Goal: Obtain resource: Obtain resource

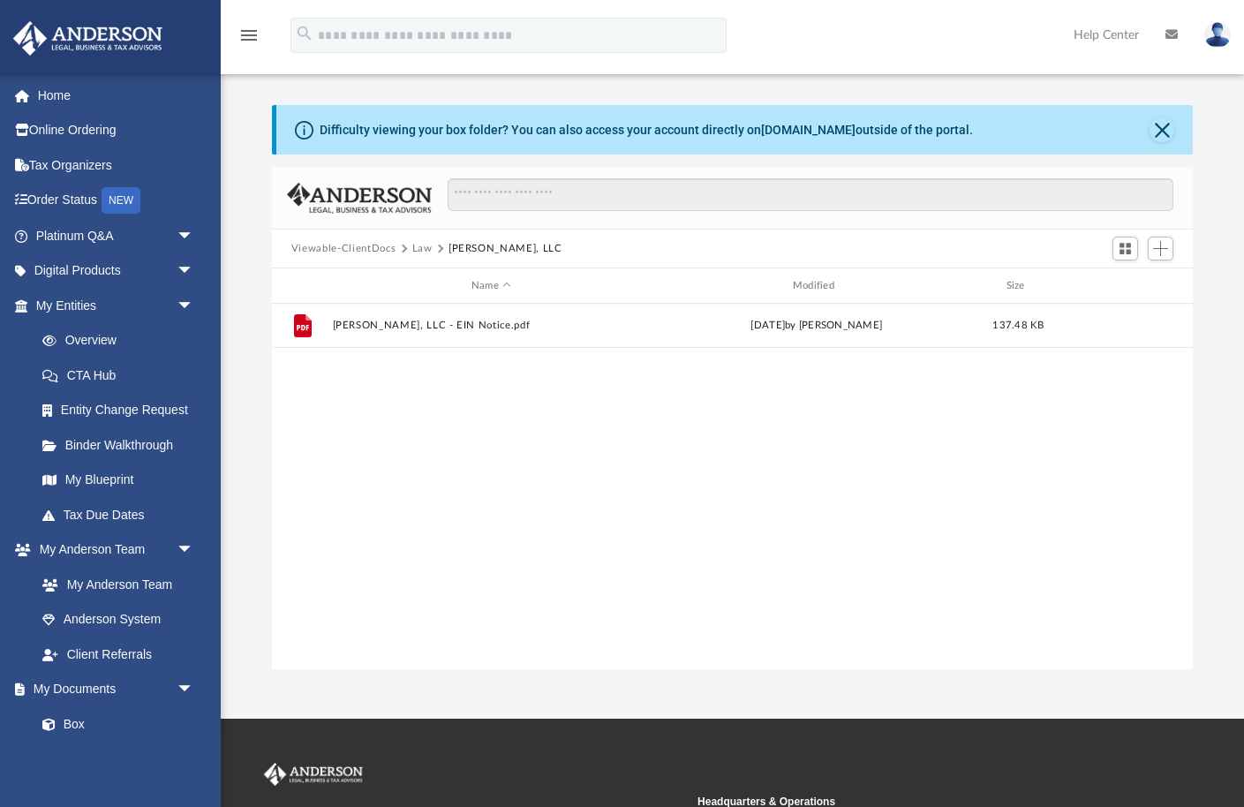
scroll to position [401, 921]
click at [424, 246] on button "Law" at bounding box center [422, 249] width 20 height 16
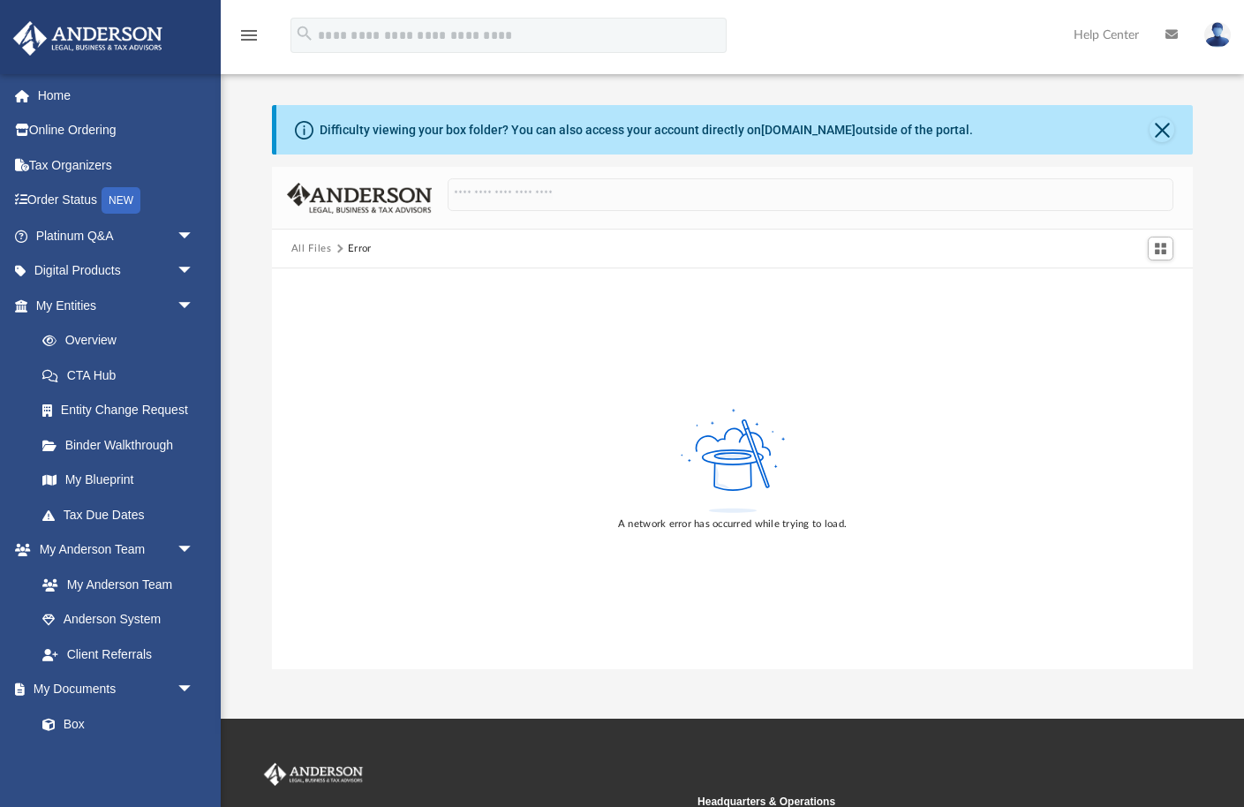
click at [310, 246] on button "All Files" at bounding box center [311, 249] width 41 height 16
click at [1163, 132] on button "Close" at bounding box center [1162, 129] width 25 height 25
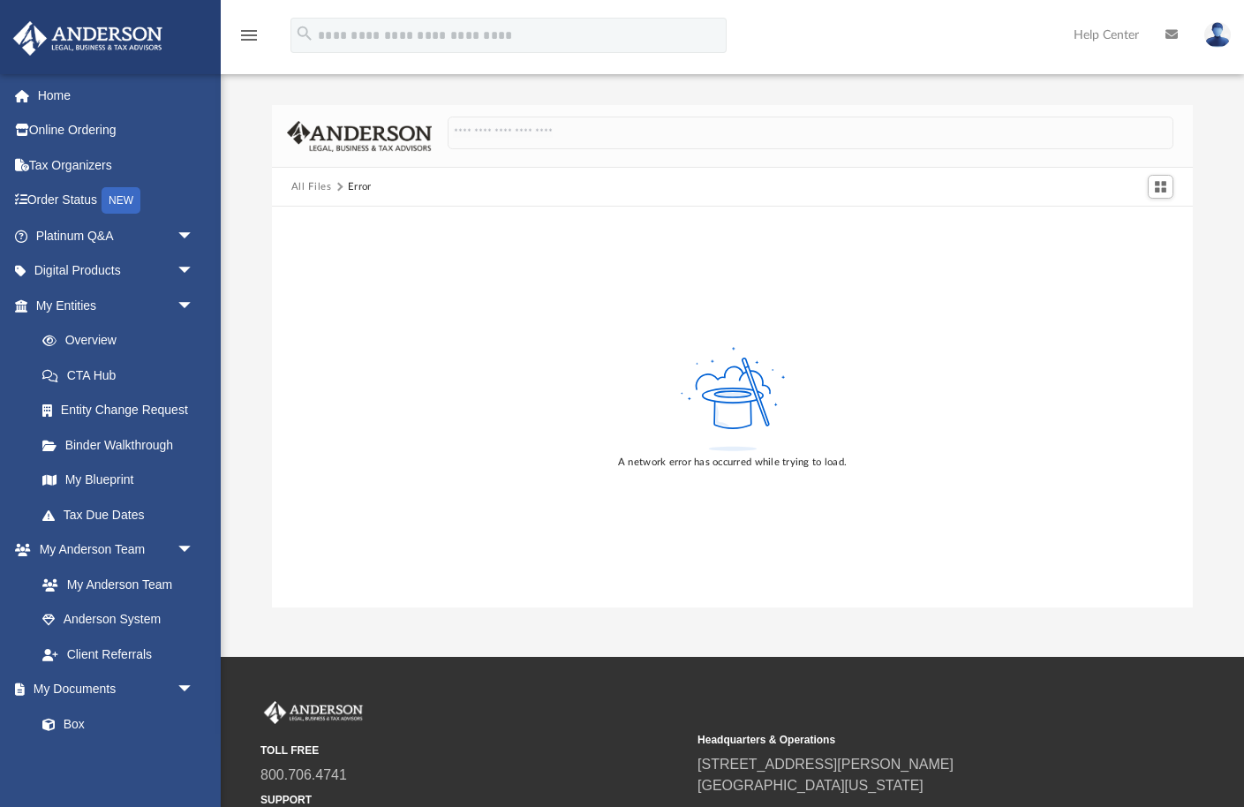
click at [1216, 34] on img at bounding box center [1218, 35] width 26 height 26
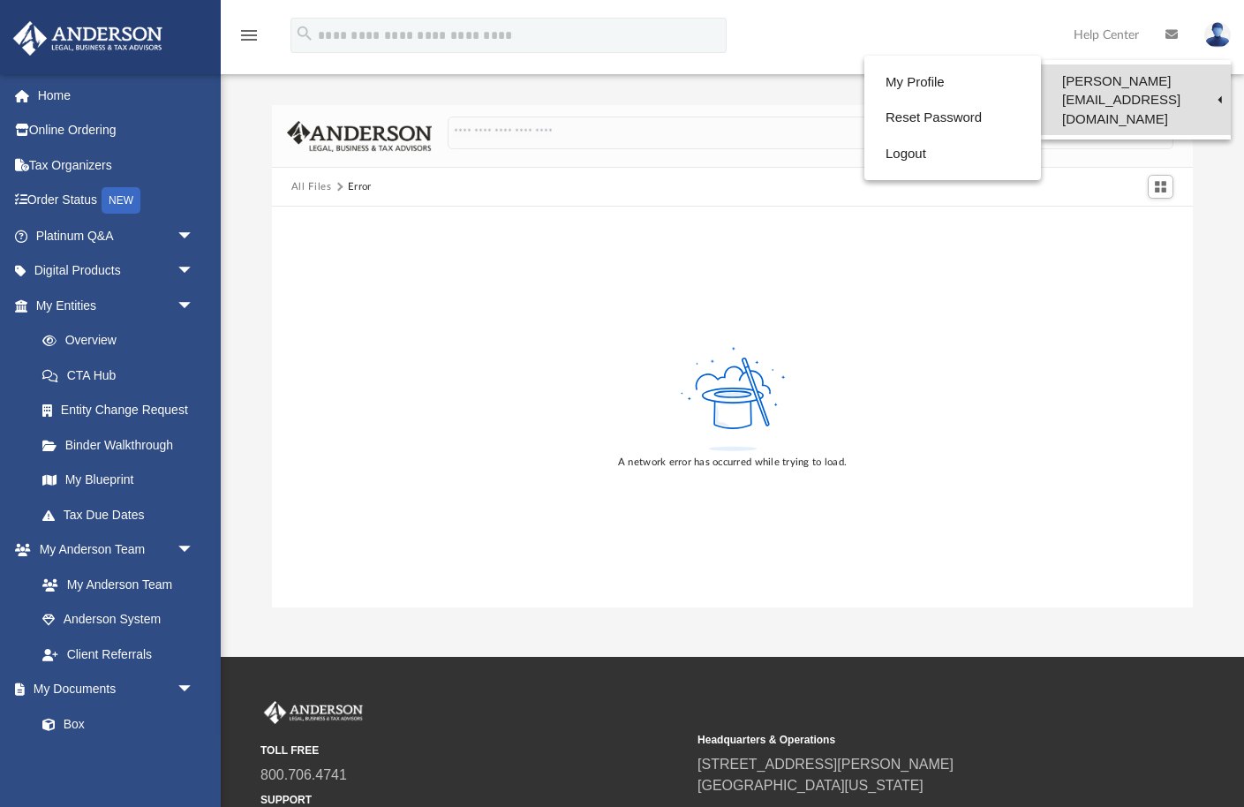
click at [1150, 85] on link "[PERSON_NAME][EMAIL_ADDRESS][DOMAIN_NAME]" at bounding box center [1136, 99] width 190 height 71
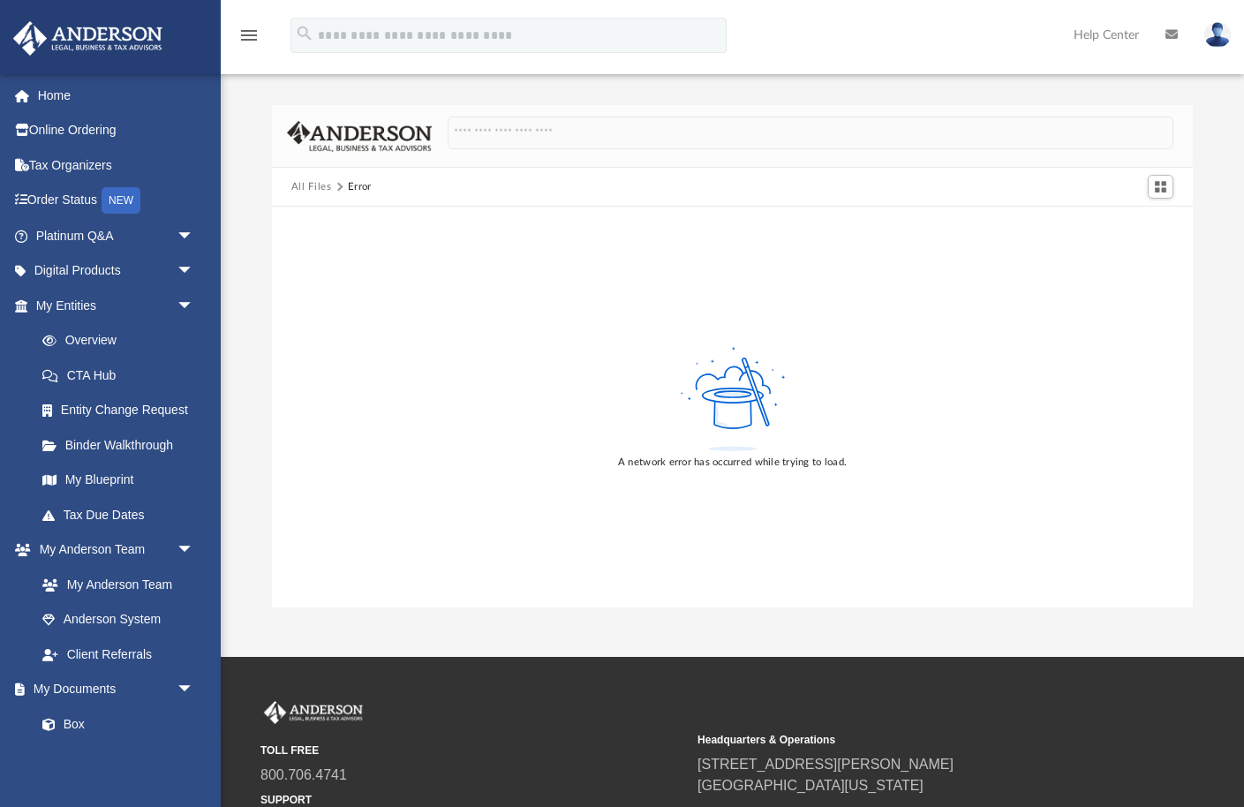
click at [1218, 42] on img at bounding box center [1218, 35] width 26 height 26
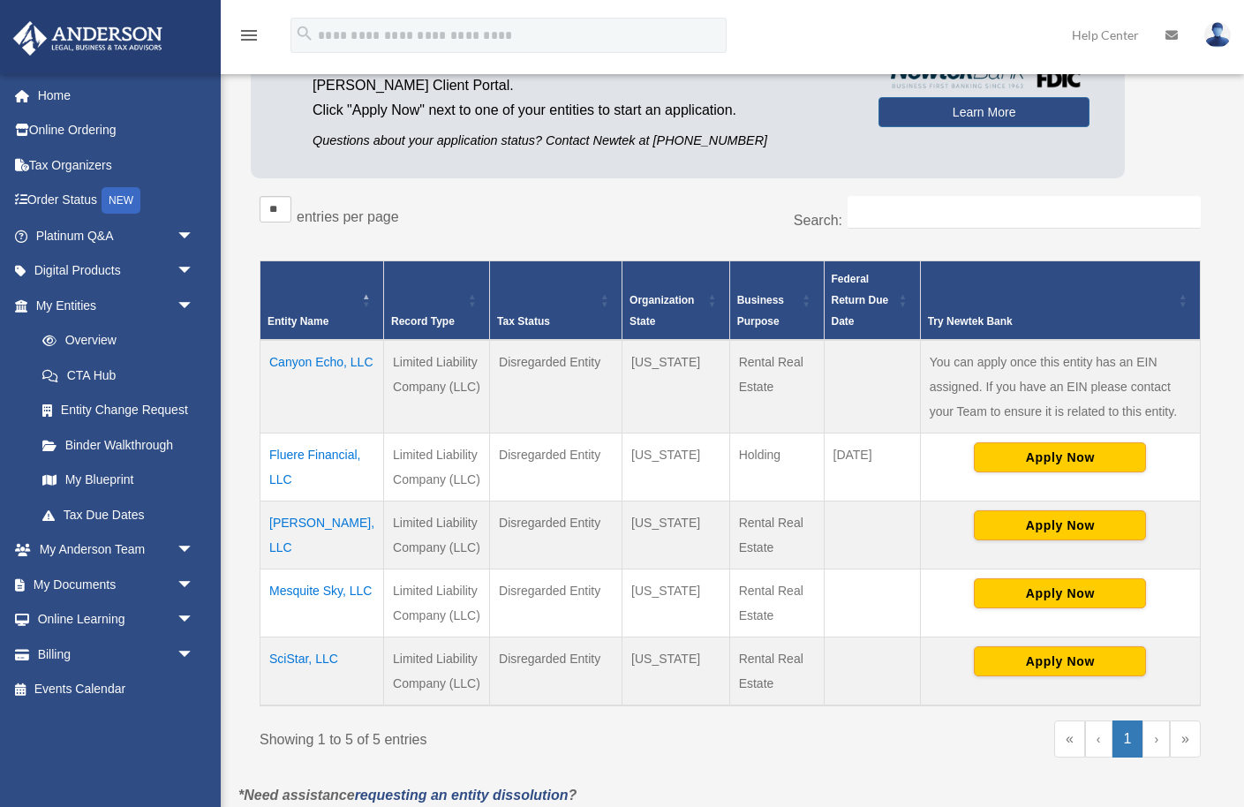
scroll to position [171, 0]
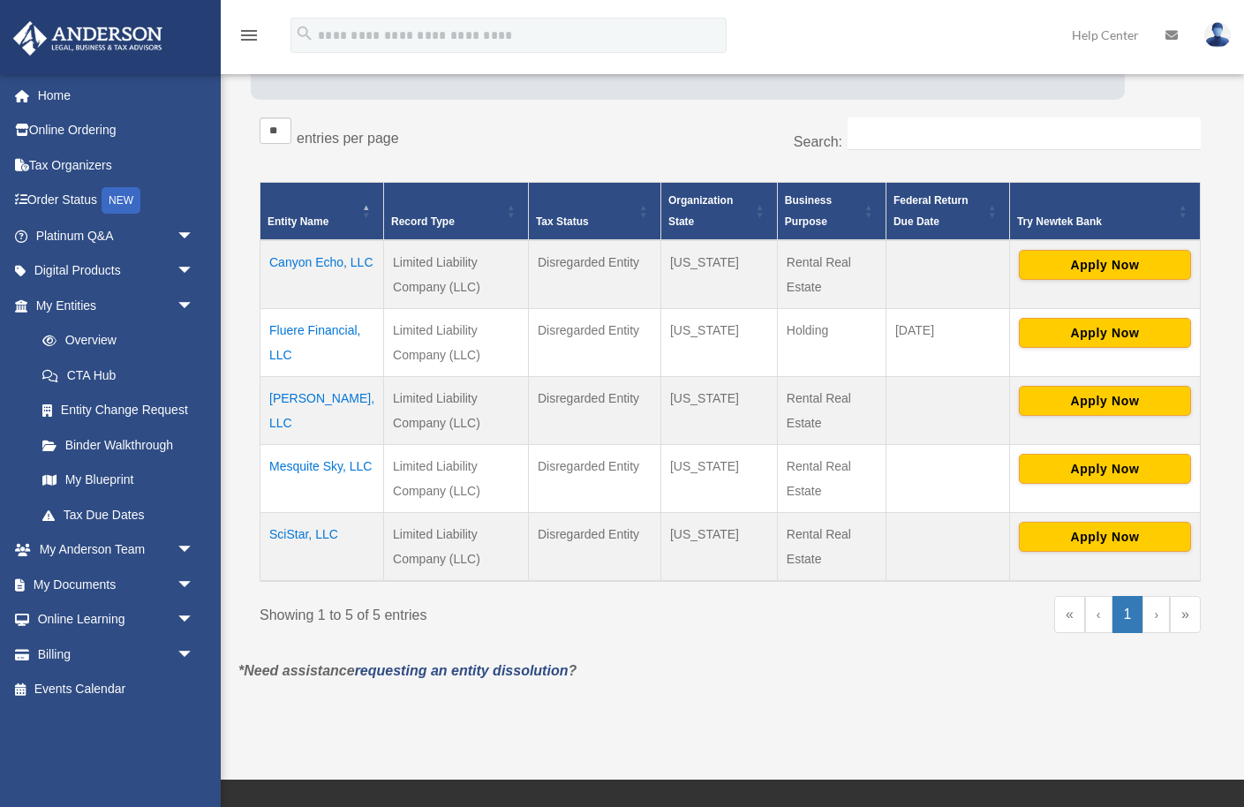
scroll to position [267, 0]
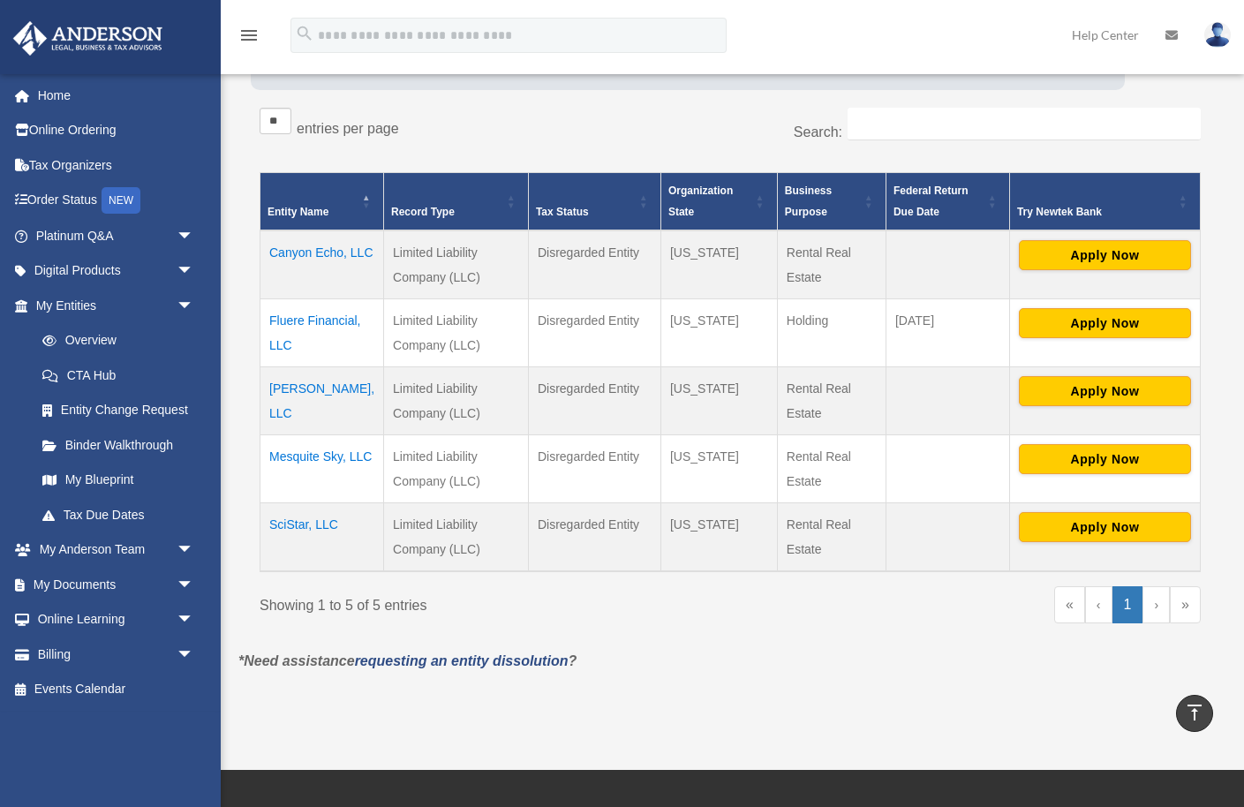
click at [302, 247] on td "Canyon Echo, LLC" at bounding box center [323, 265] width 124 height 69
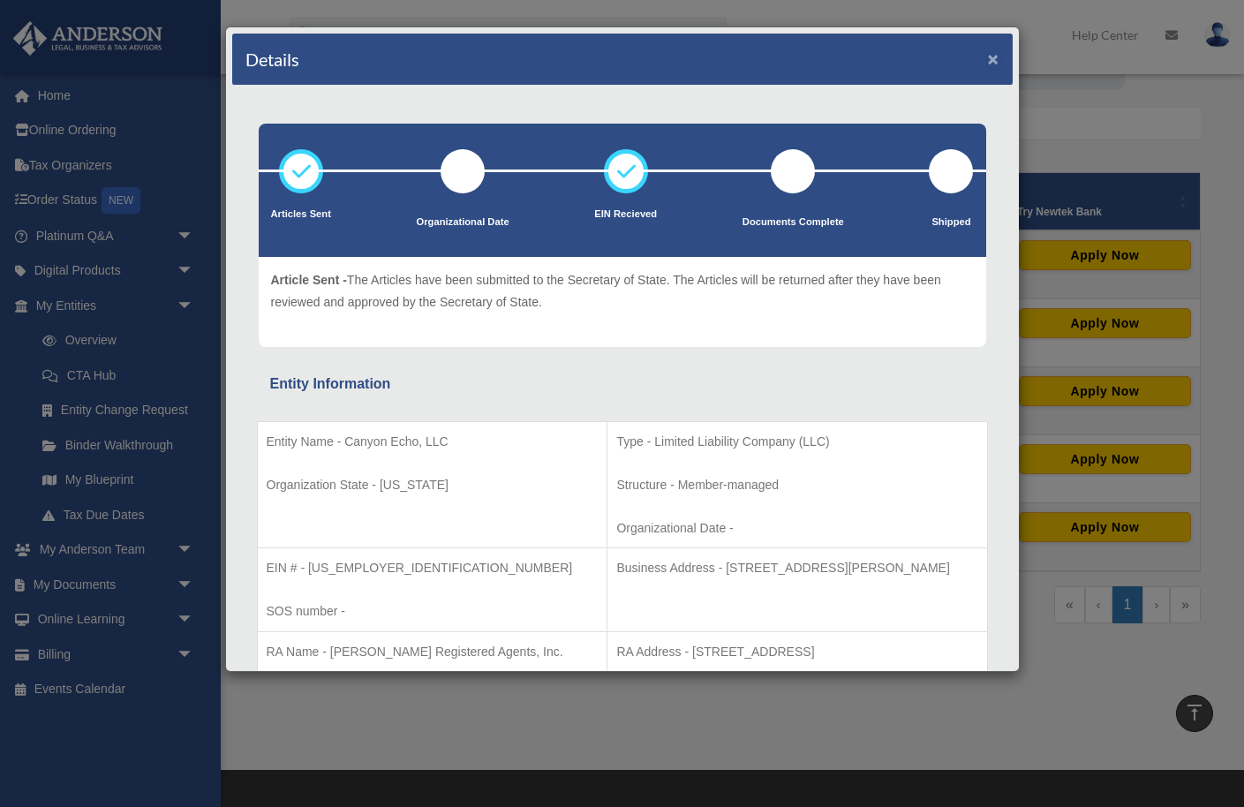
click at [996, 58] on button "×" at bounding box center [993, 58] width 11 height 19
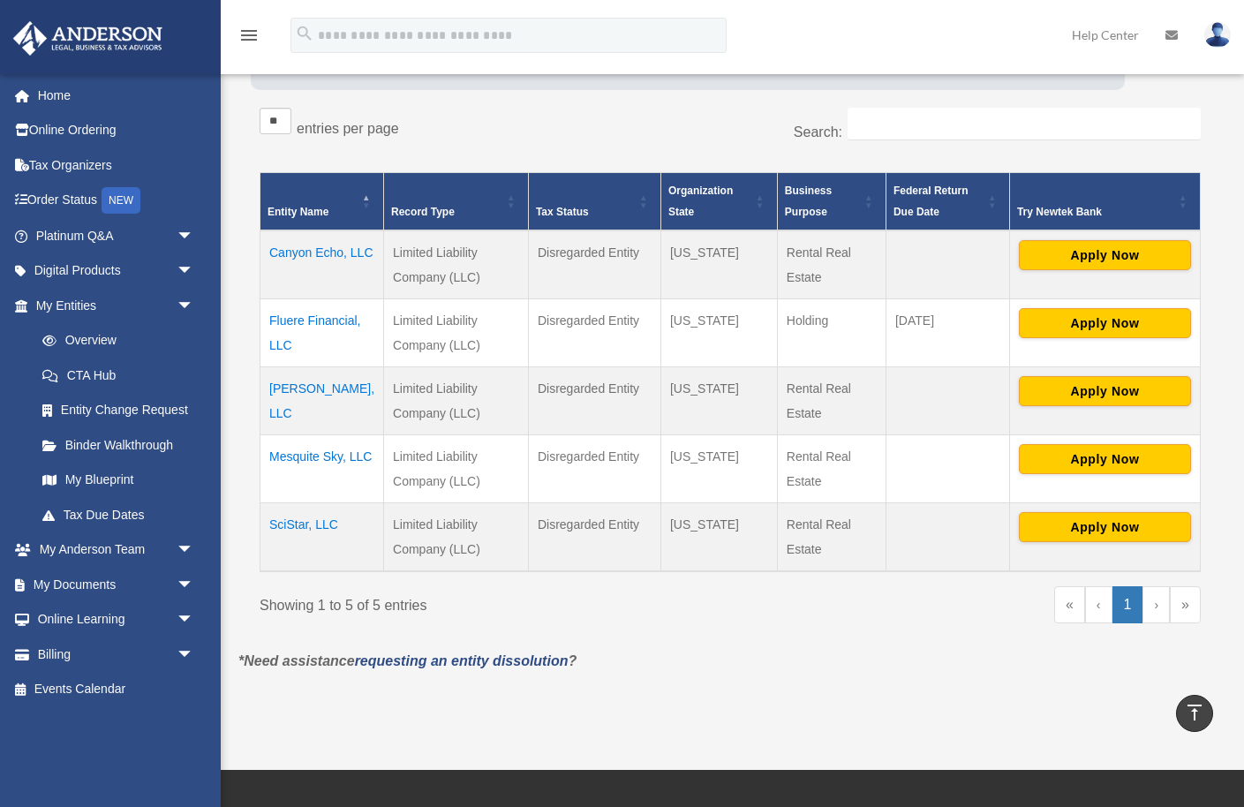
click at [302, 386] on td "Mesa Dawn, LLC" at bounding box center [323, 401] width 124 height 68
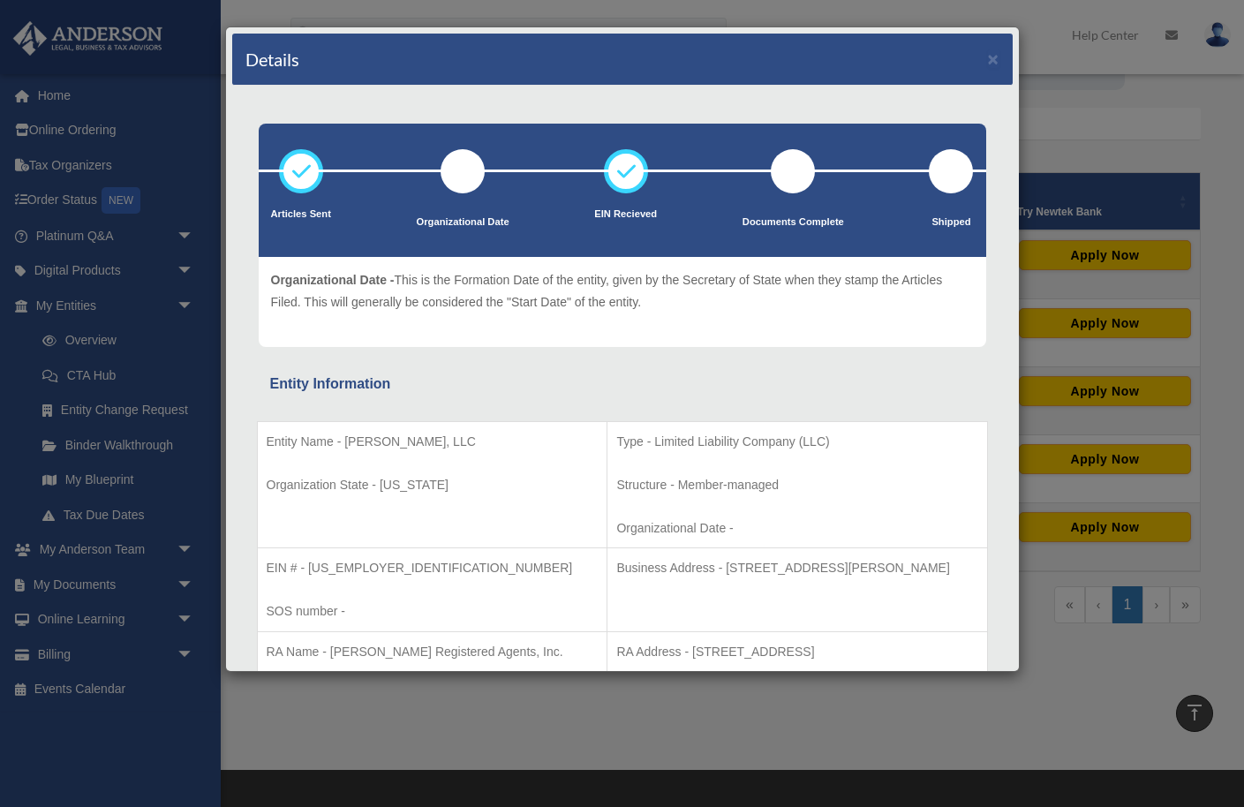
click at [999, 64] on div "Details ×" at bounding box center [622, 60] width 781 height 52
click at [992, 60] on button "×" at bounding box center [993, 58] width 11 height 19
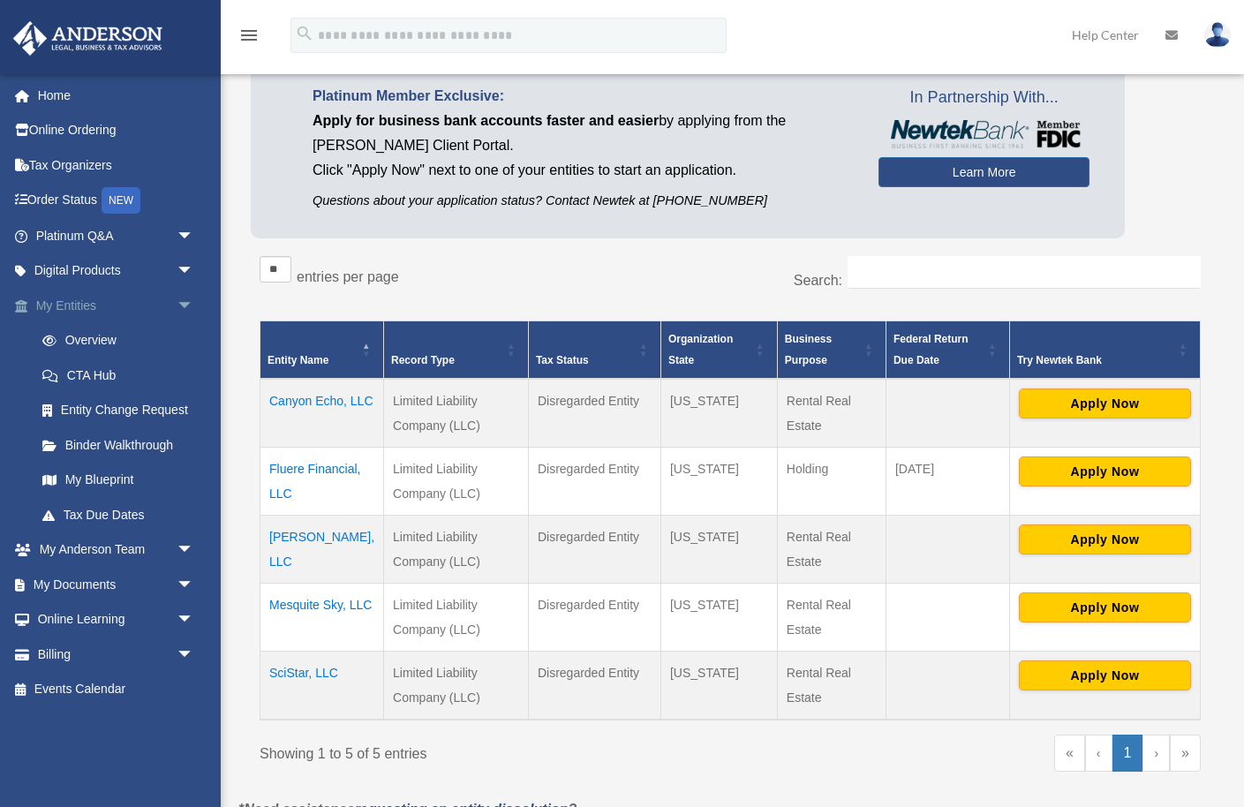
scroll to position [0, 0]
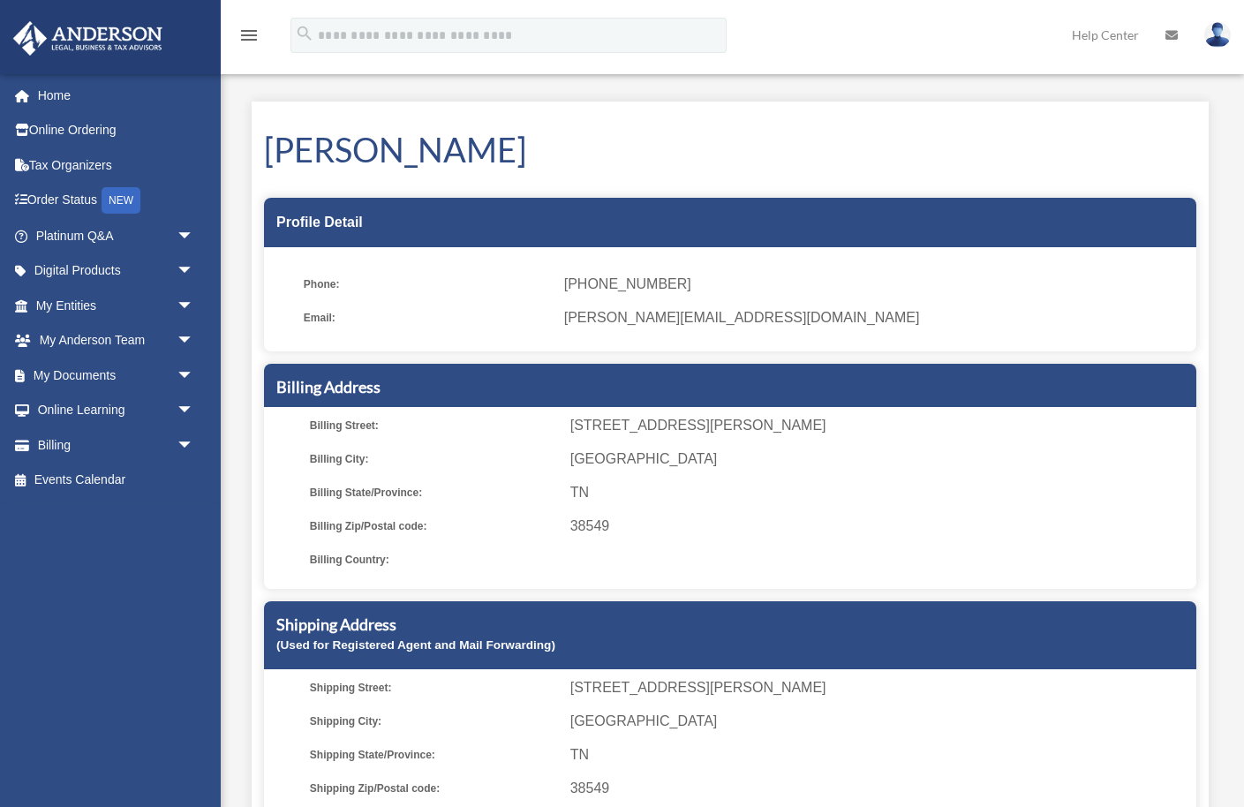
click at [63, 200] on link "Order Status NEW" at bounding box center [116, 201] width 208 height 36
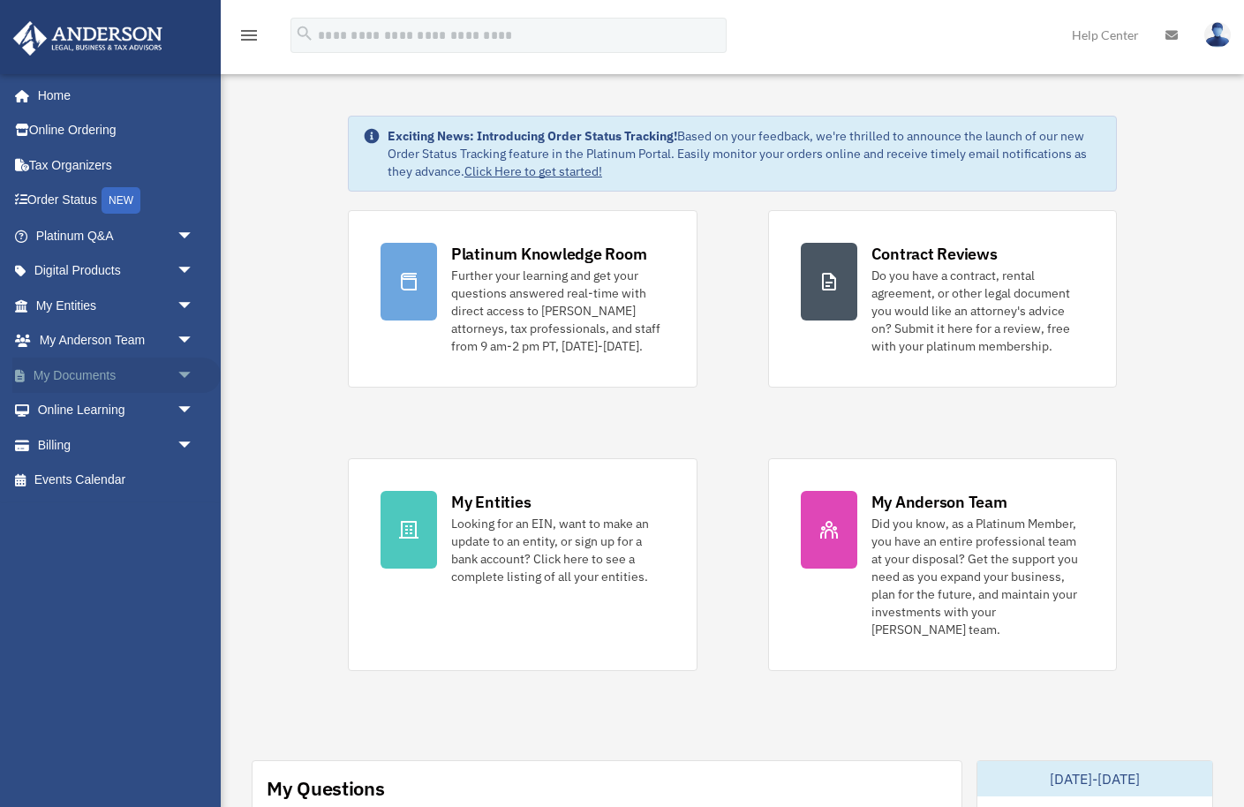
click at [185, 374] on span "arrow_drop_down" at bounding box center [194, 376] width 35 height 36
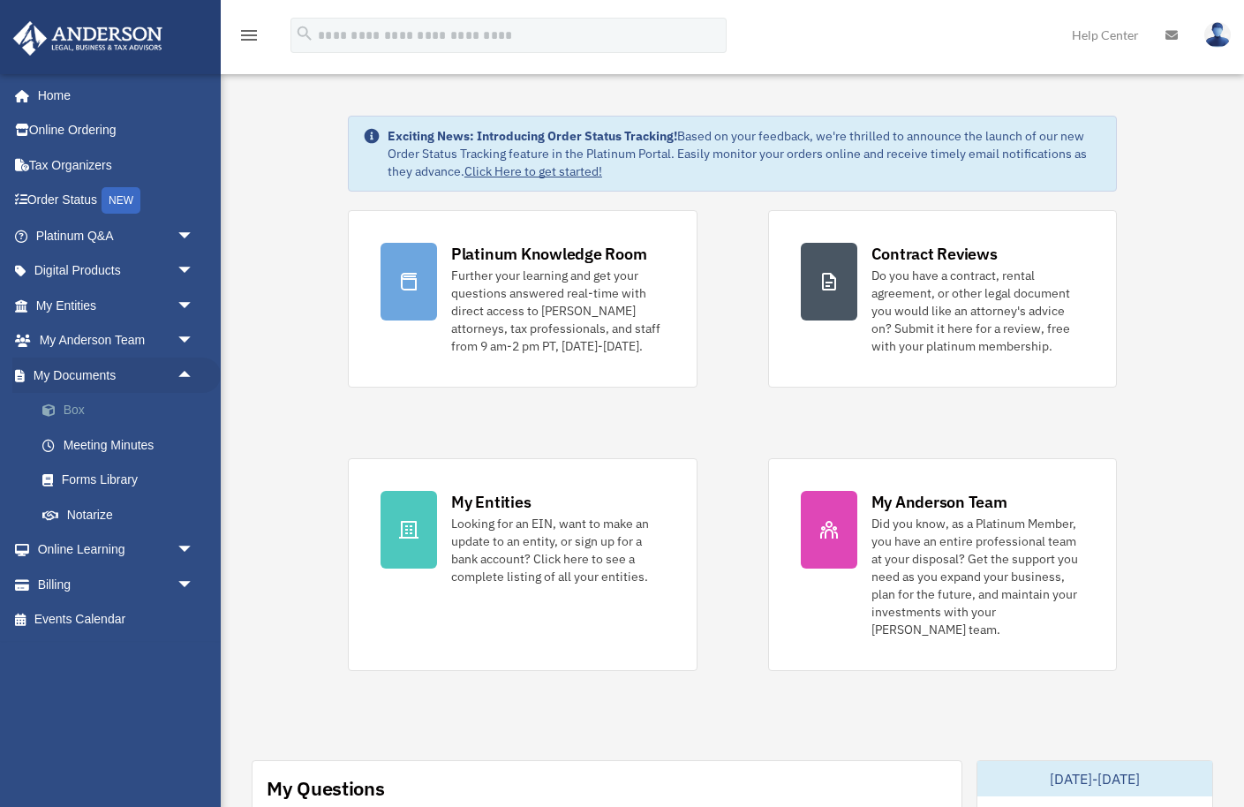
click at [70, 414] on link "Box" at bounding box center [123, 410] width 196 height 35
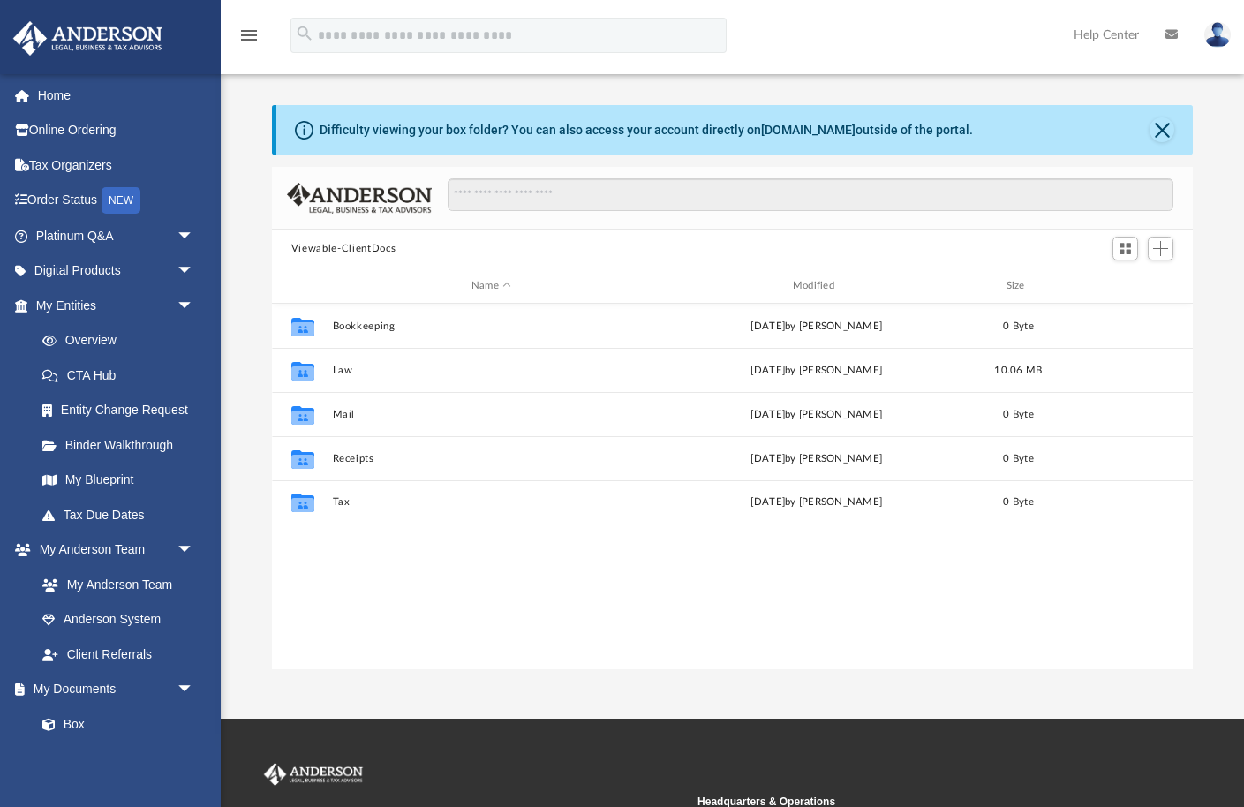
scroll to position [401, 921]
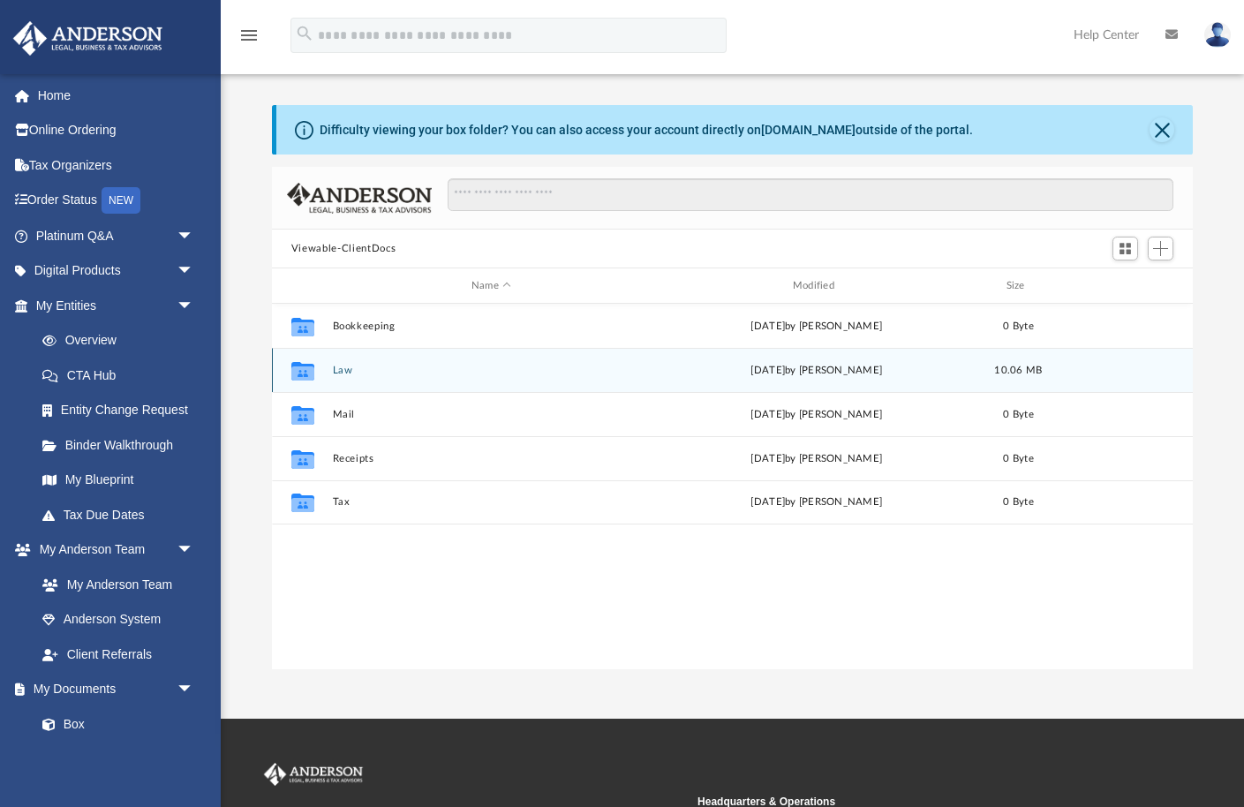
click at [306, 367] on icon "grid" at bounding box center [302, 373] width 23 height 14
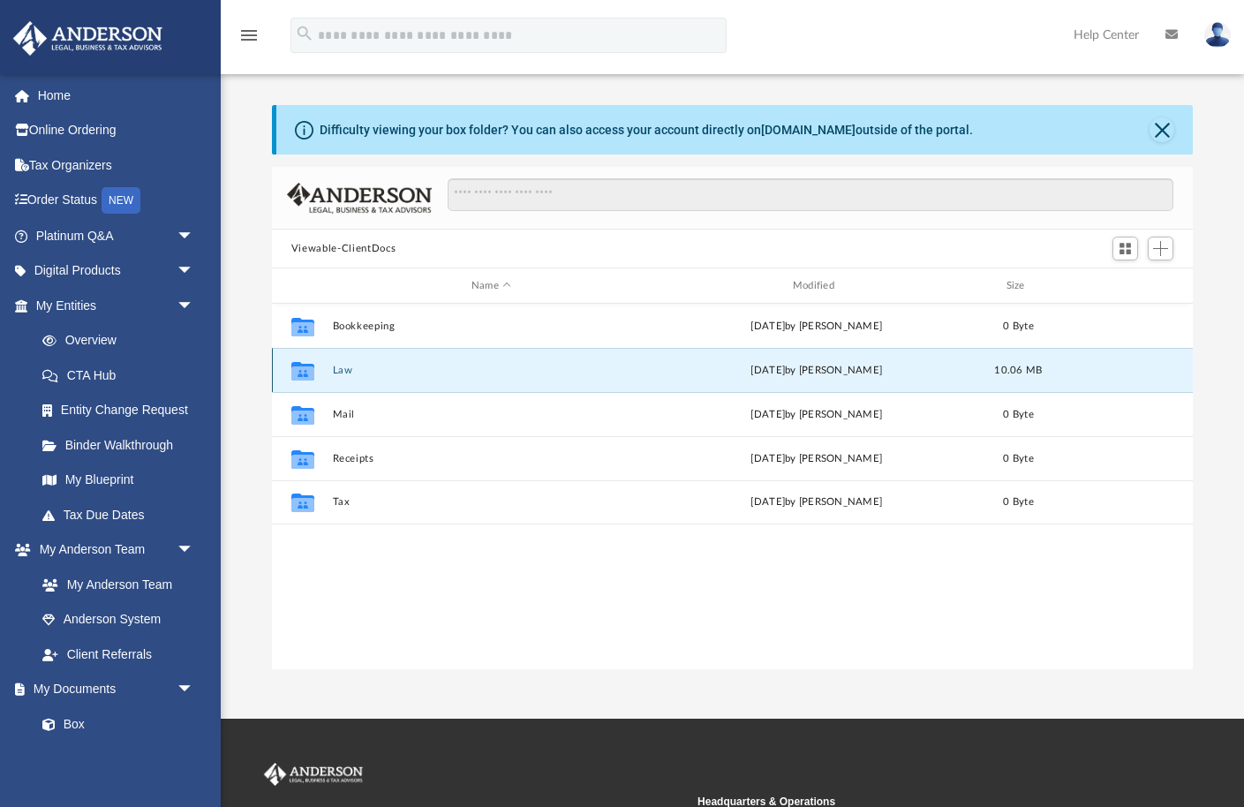
click at [343, 369] on button "Law" at bounding box center [491, 370] width 318 height 11
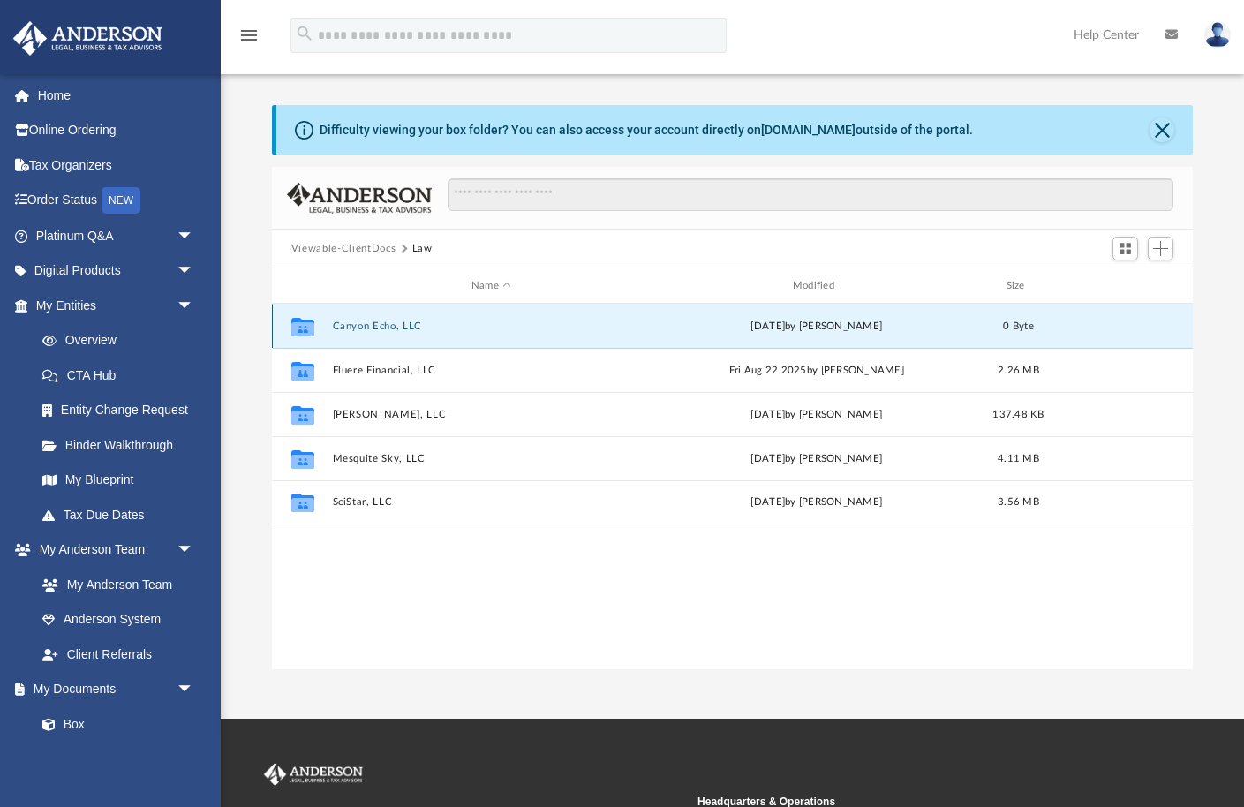
click at [346, 324] on button "Canyon Echo, LLC" at bounding box center [491, 326] width 318 height 11
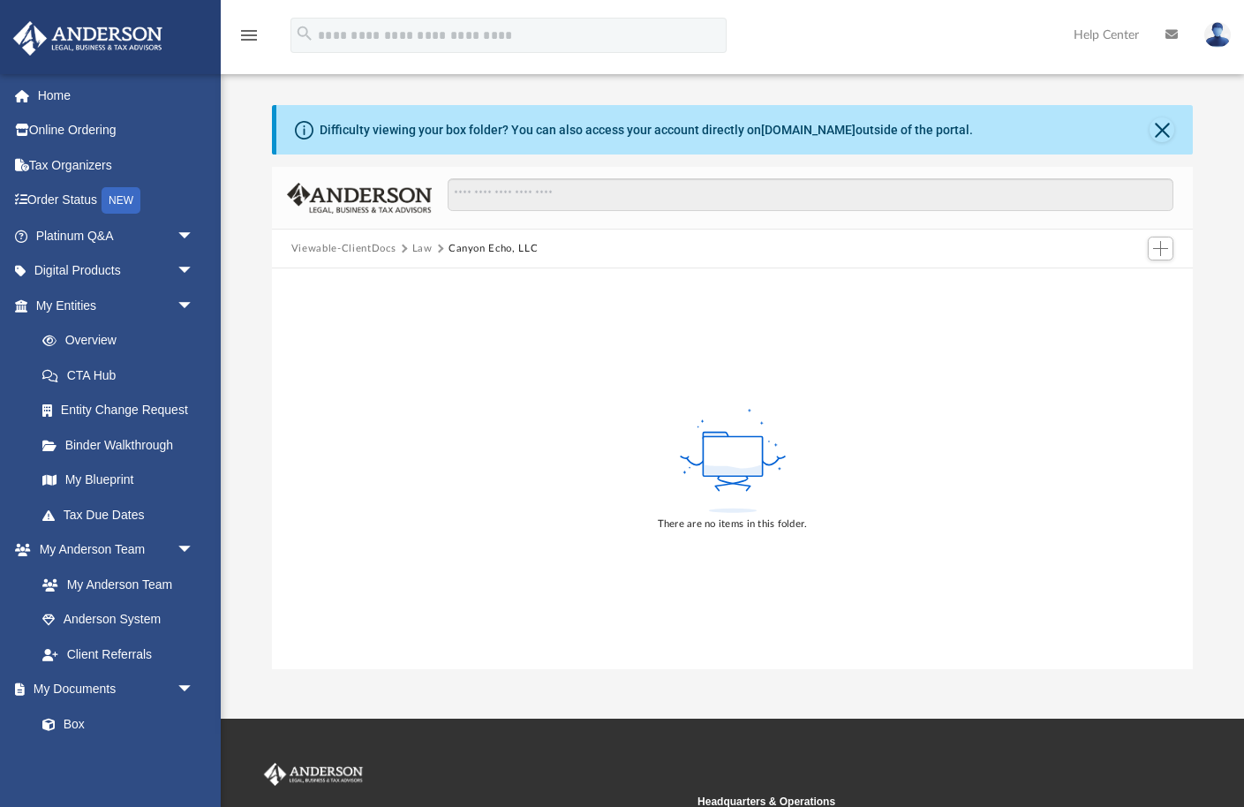
click at [417, 246] on button "Law" at bounding box center [422, 249] width 20 height 16
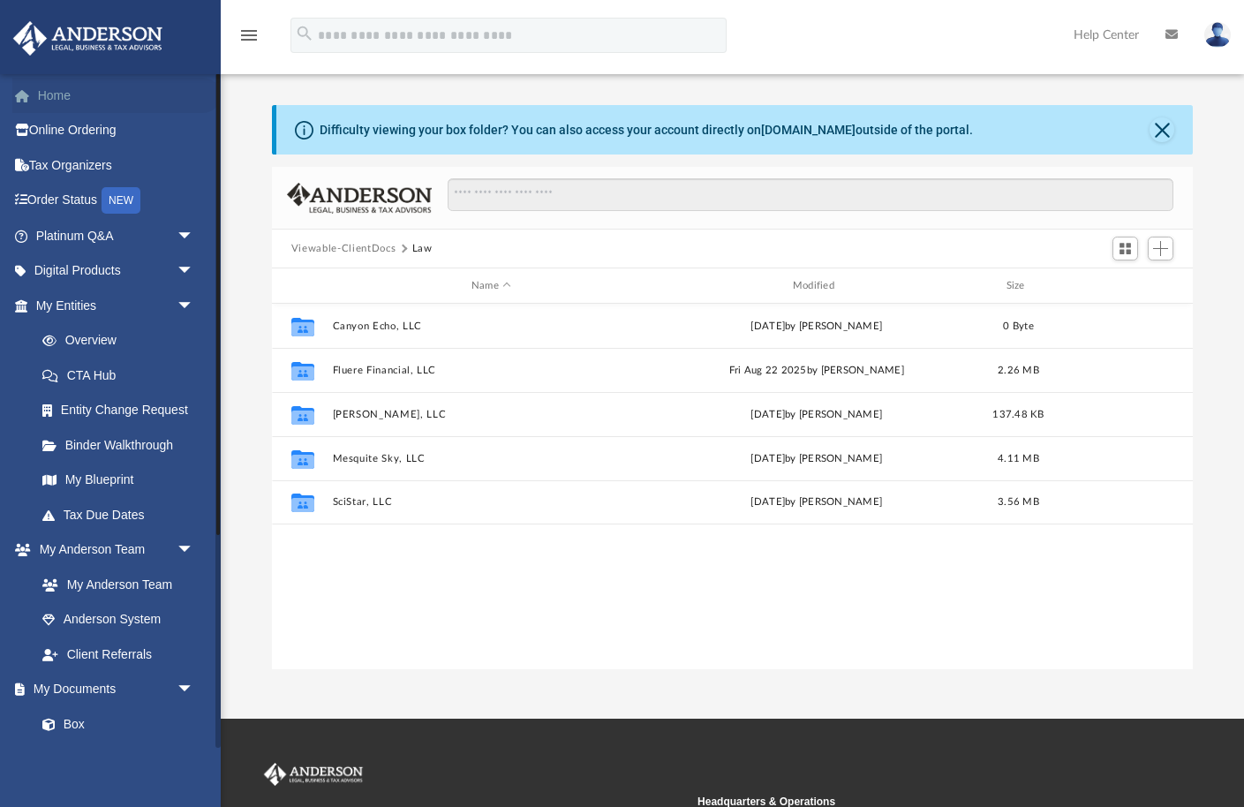
click at [46, 94] on link "Home" at bounding box center [116, 95] width 208 height 35
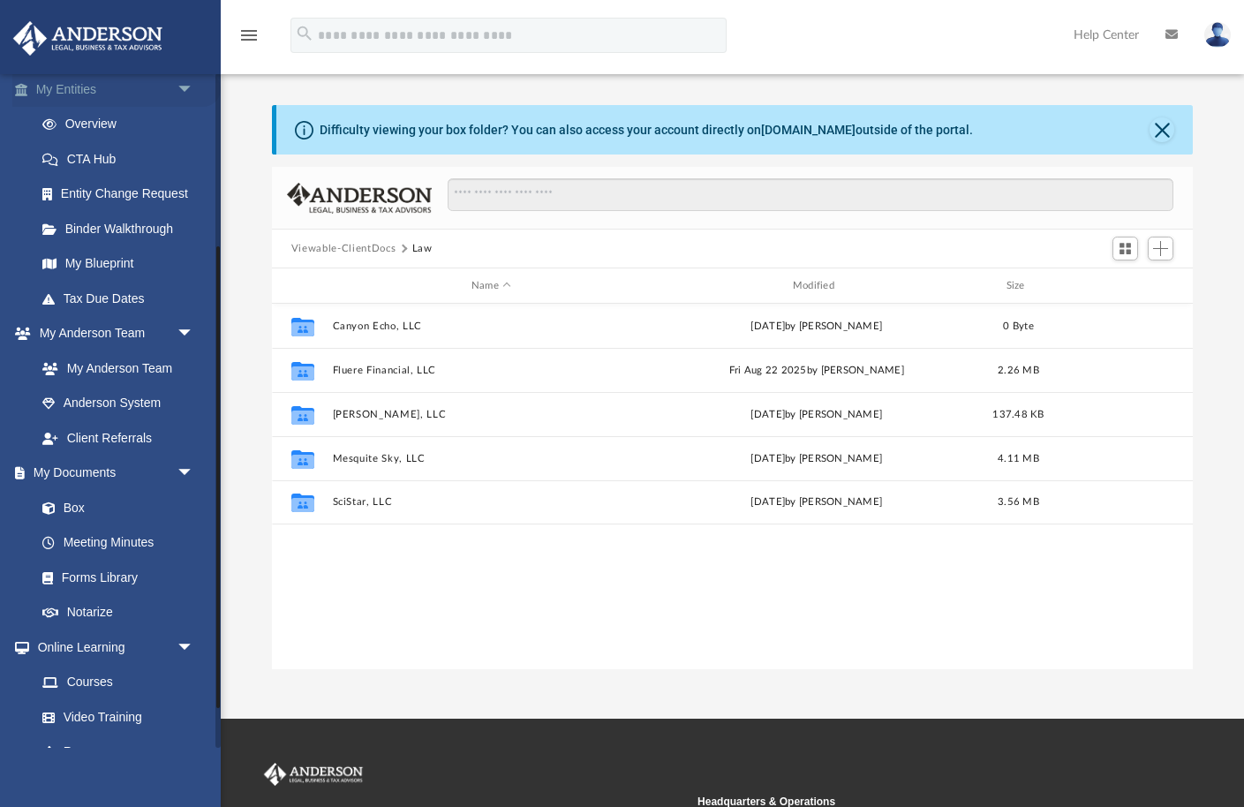
scroll to position [257, 0]
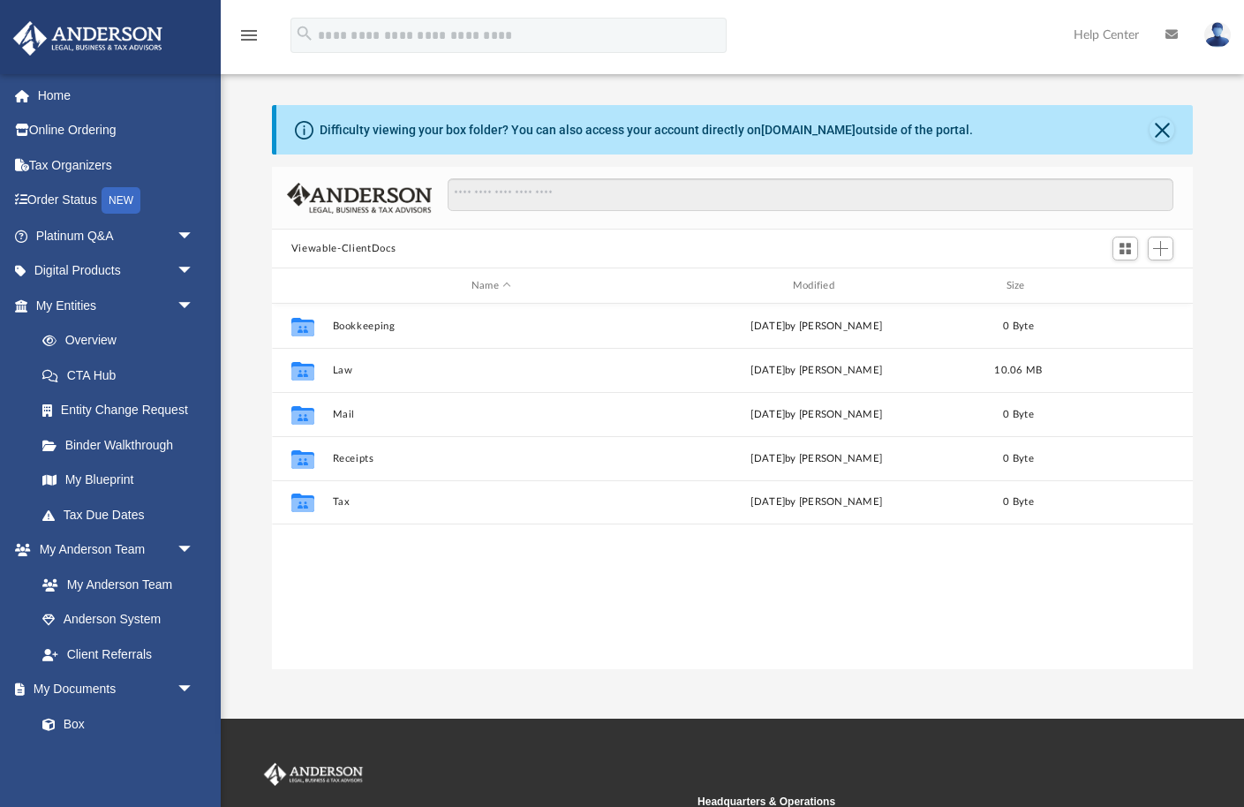
scroll to position [401, 921]
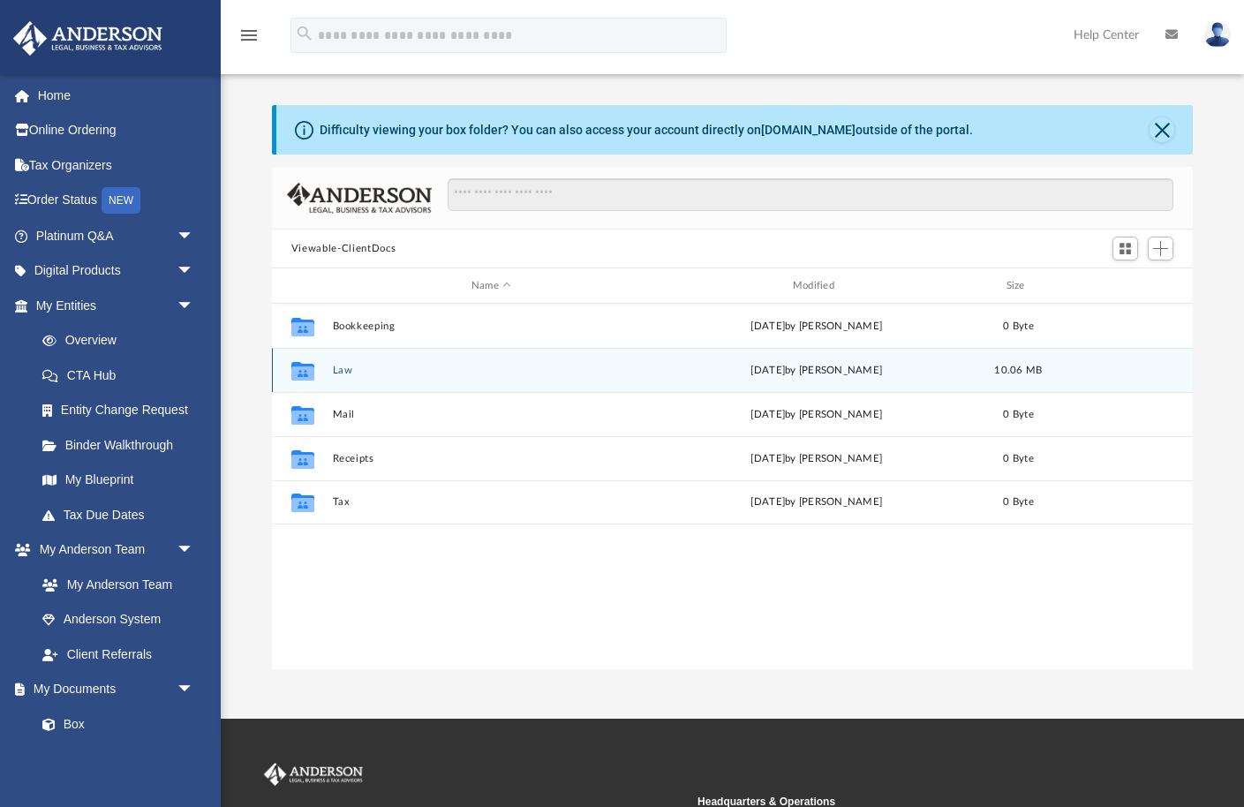
click at [336, 366] on button "Law" at bounding box center [491, 370] width 318 height 11
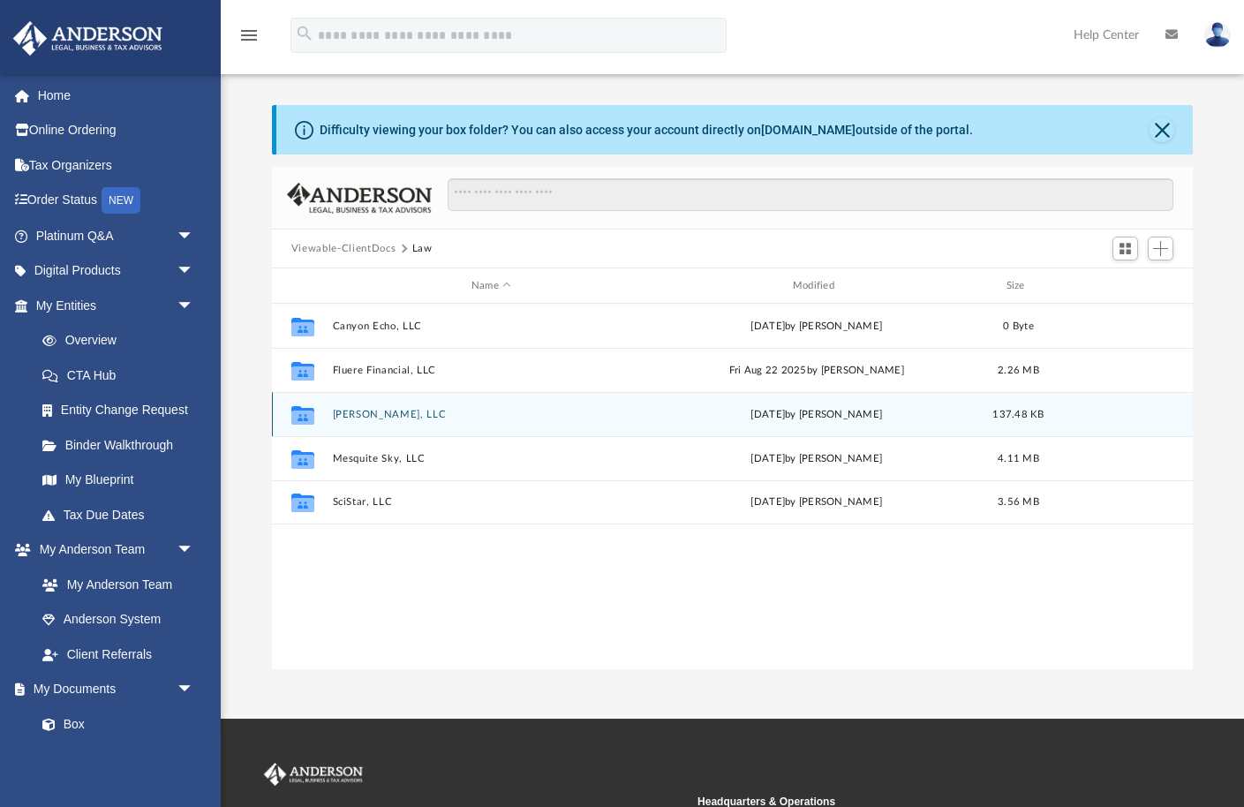
click at [344, 412] on button "[PERSON_NAME], LLC" at bounding box center [491, 414] width 318 height 11
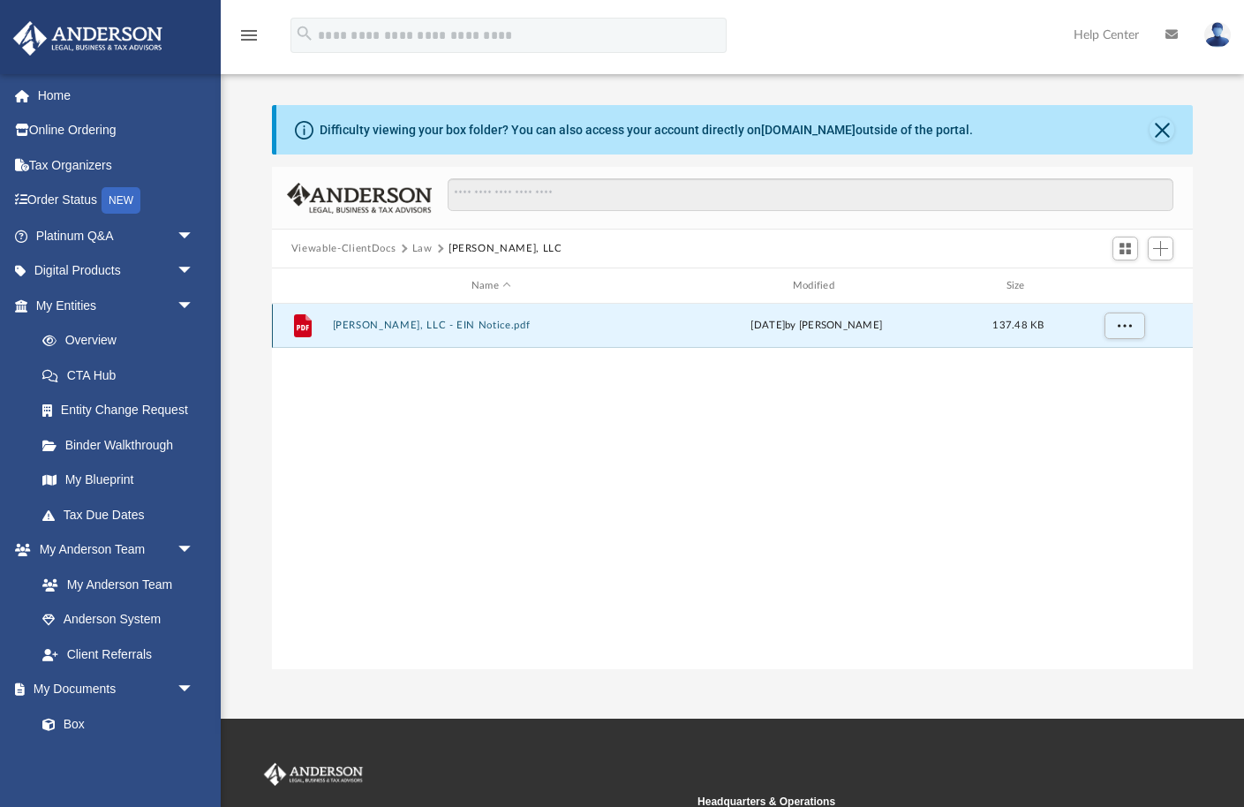
click at [350, 322] on button "[PERSON_NAME], LLC - EIN Notice.pdf" at bounding box center [491, 325] width 318 height 11
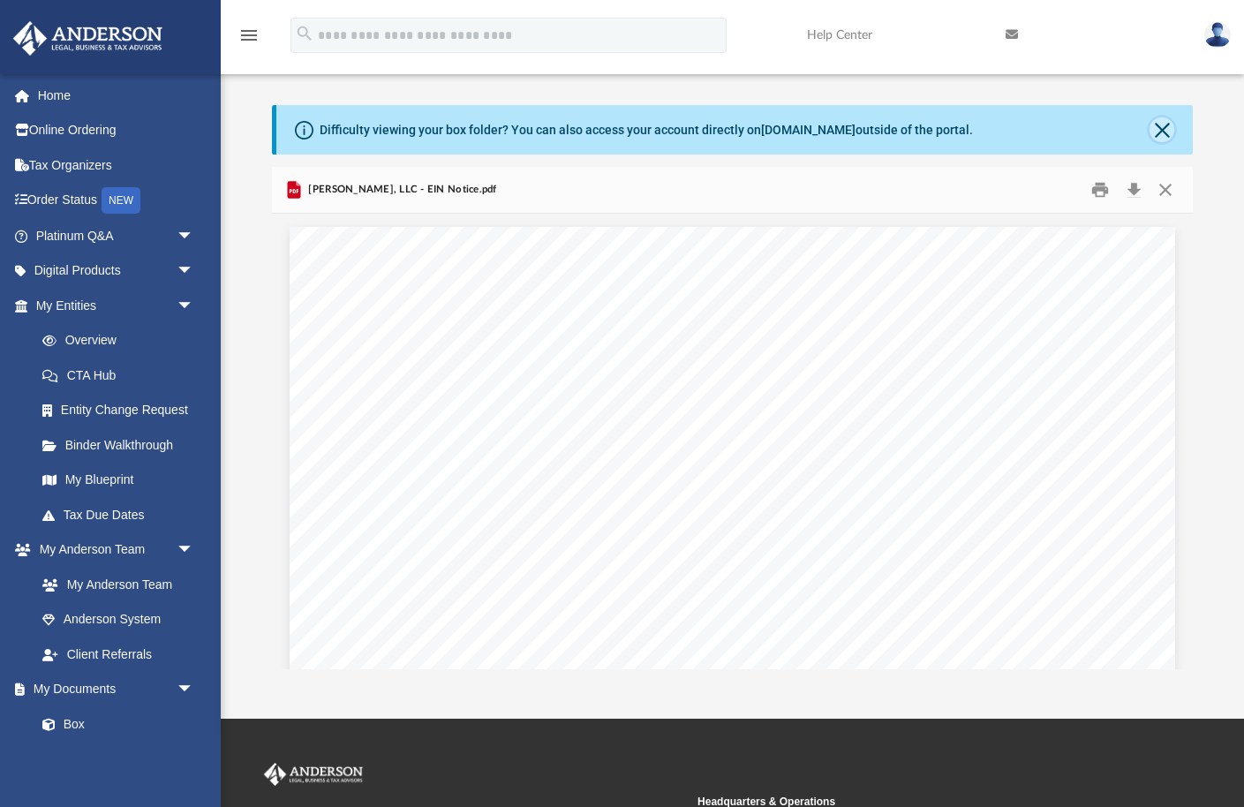
click at [1164, 125] on button "Close" at bounding box center [1162, 129] width 25 height 25
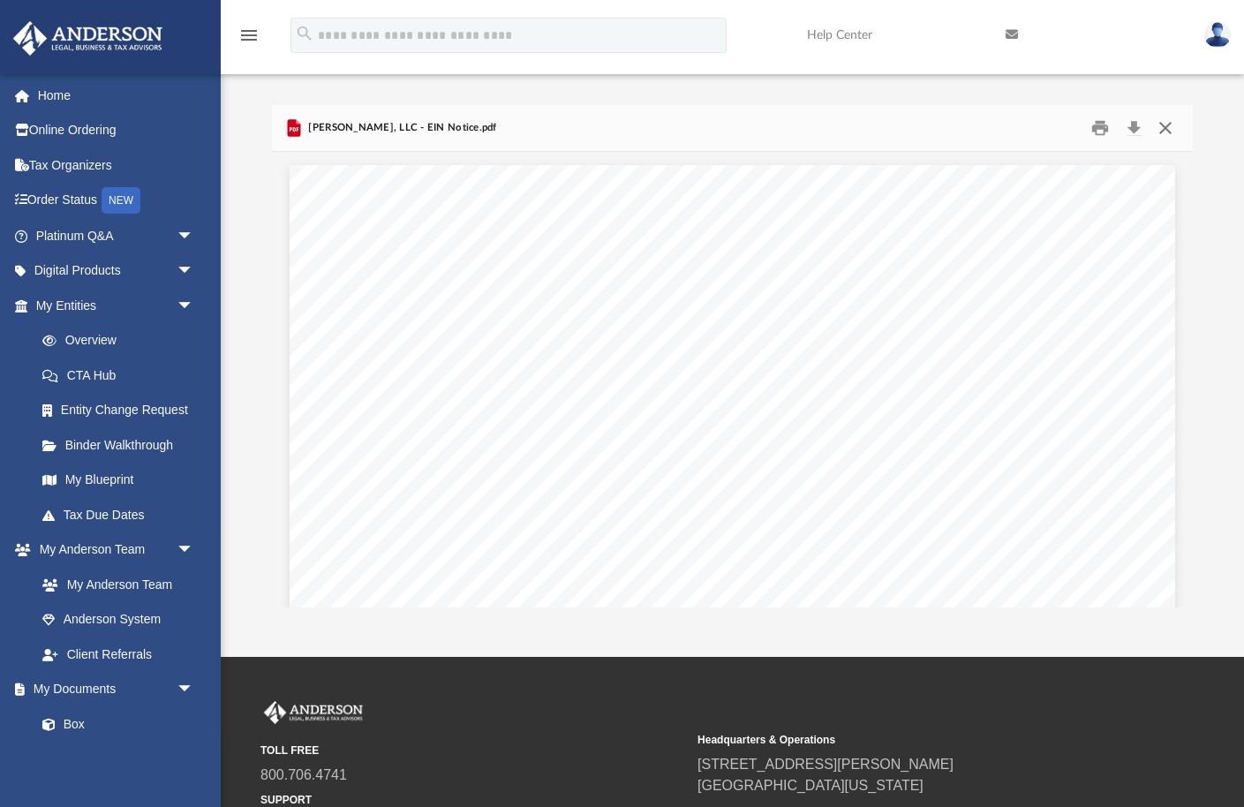
click at [1166, 128] on button "Close" at bounding box center [1166, 128] width 32 height 27
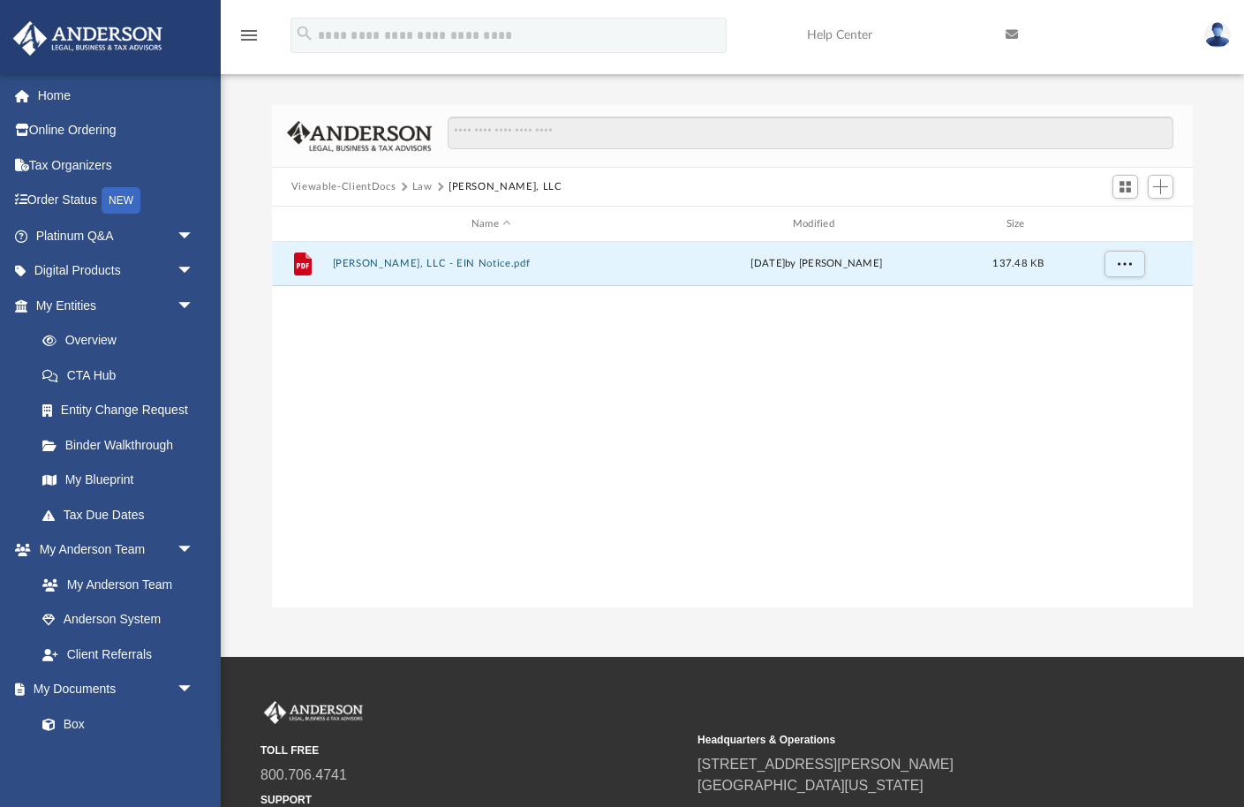
click at [419, 183] on button "Law" at bounding box center [422, 187] width 20 height 16
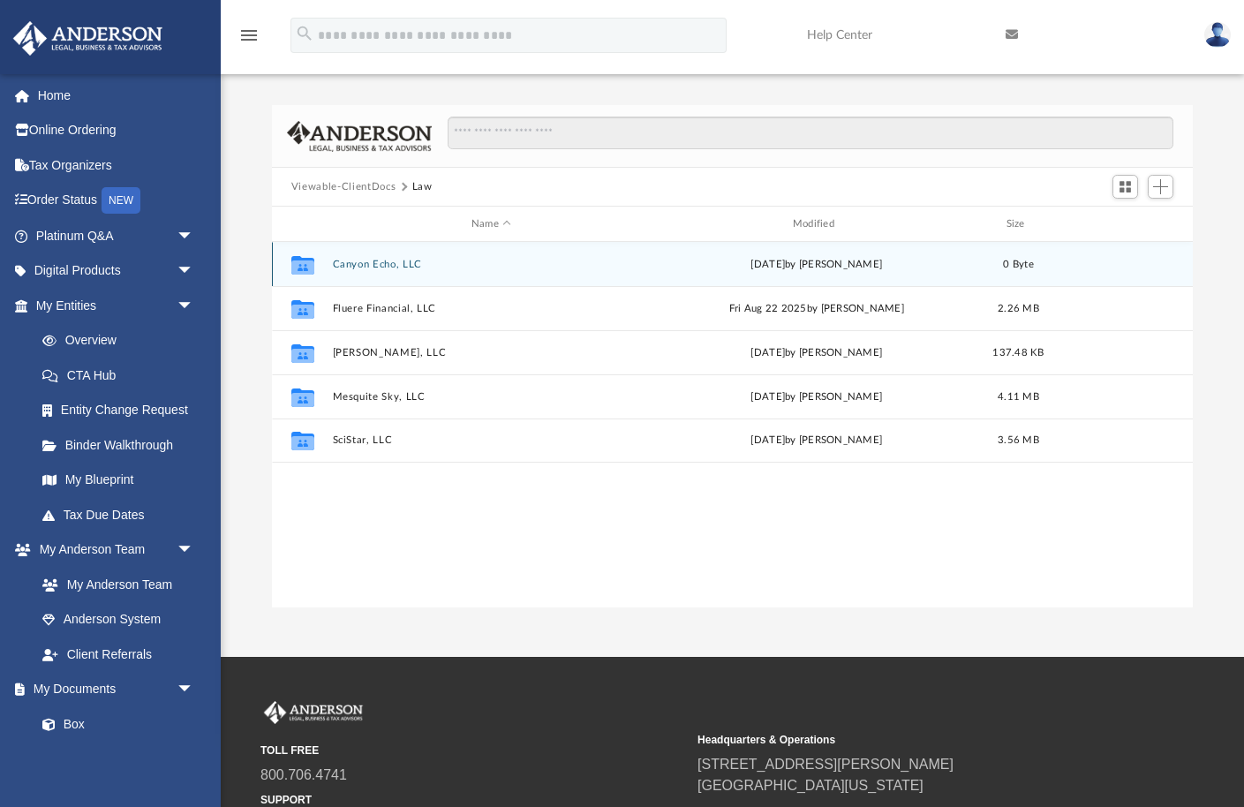
click at [356, 261] on button "Canyon Echo, LLC" at bounding box center [491, 264] width 318 height 11
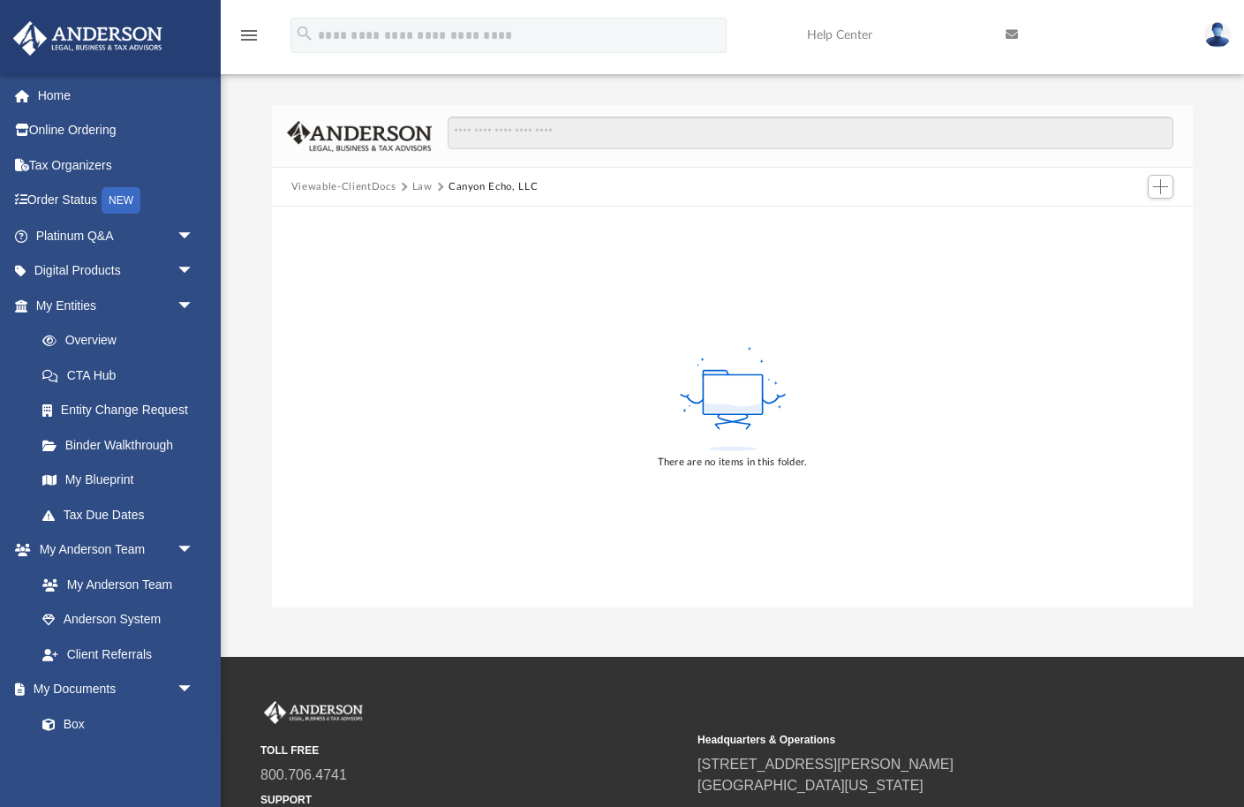
click at [367, 184] on button "Viewable-ClientDocs" at bounding box center [343, 187] width 104 height 16
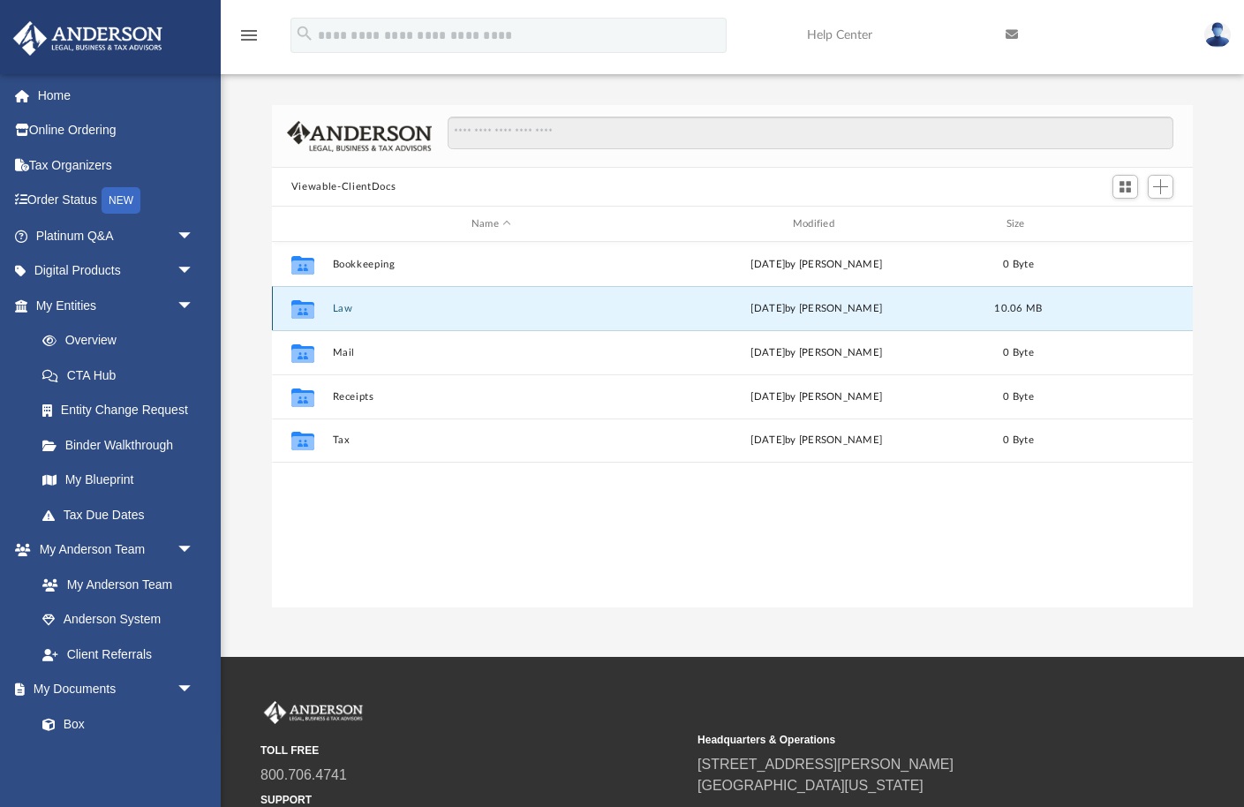
click at [343, 306] on button "Law" at bounding box center [491, 308] width 318 height 11
